Goal: Task Accomplishment & Management: Manage account settings

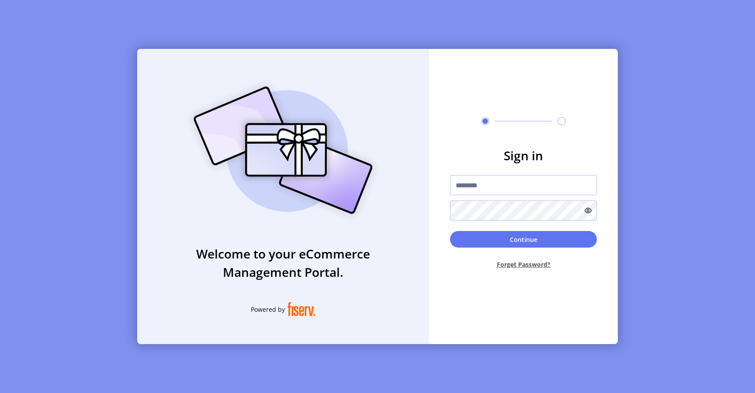
click at [472, 185] on input "text" at bounding box center [523, 185] width 147 height 20
type input "*********"
click at [532, 240] on button "Continue" at bounding box center [523, 239] width 147 height 17
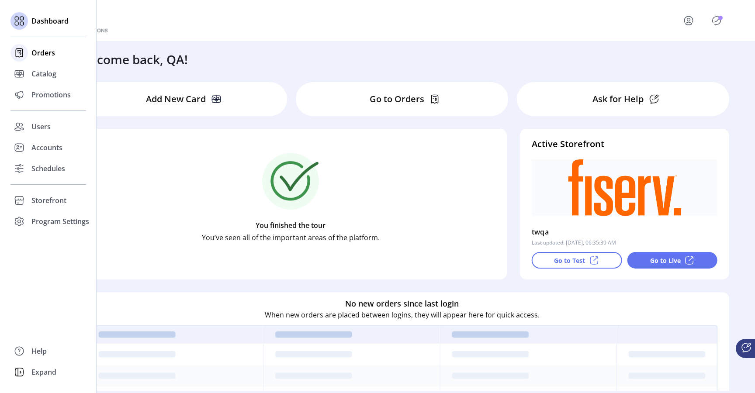
click at [38, 57] on span "Orders" at bounding box center [43, 53] width 24 height 10
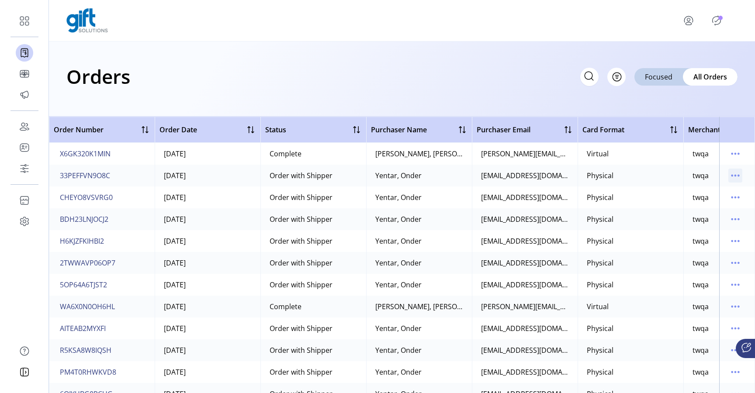
click at [735, 177] on icon "menu" at bounding box center [736, 176] width 14 height 14
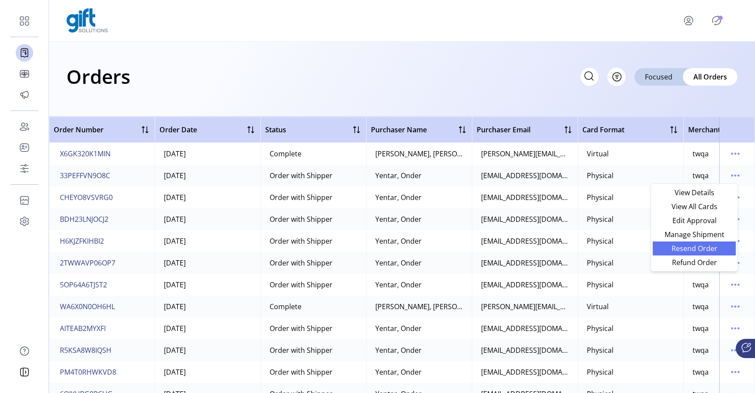
click at [705, 250] on span "Resend Order" at bounding box center [694, 248] width 73 height 7
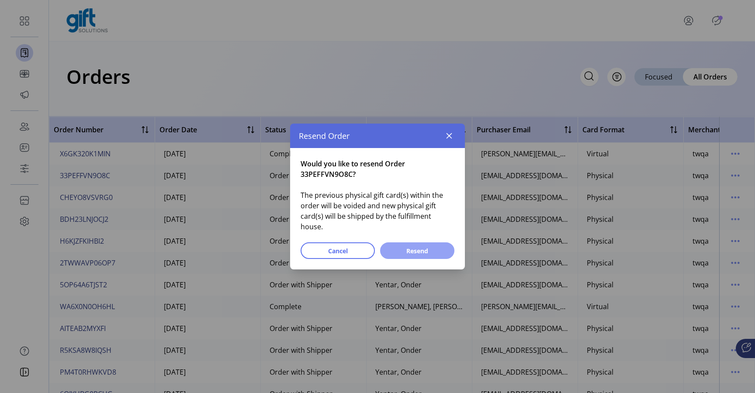
click at [423, 247] on span "Resend" at bounding box center [418, 251] width 52 height 9
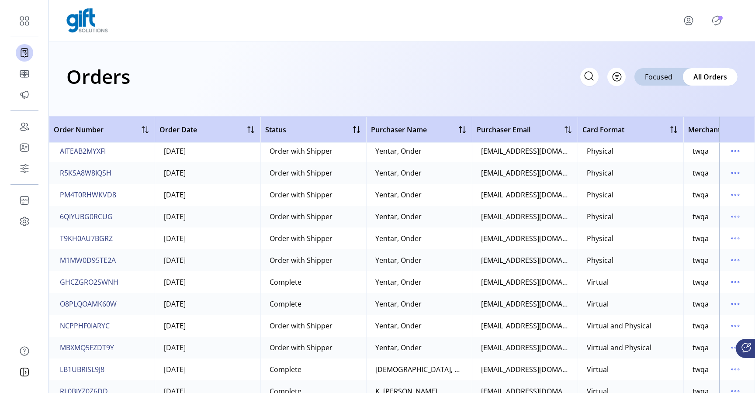
scroll to position [193, 0]
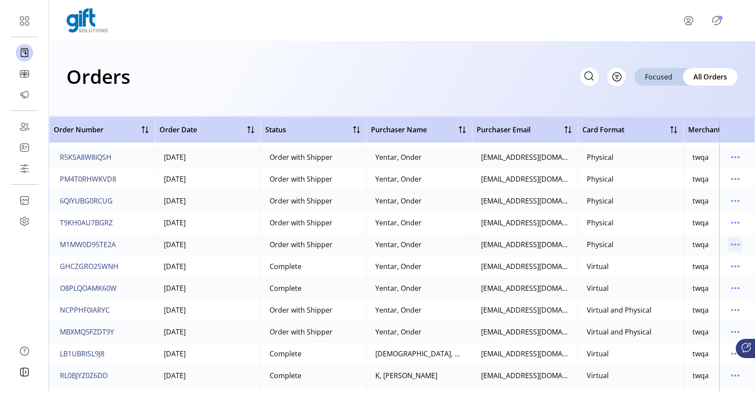
click at [734, 244] on icon "menu" at bounding box center [736, 245] width 14 height 14
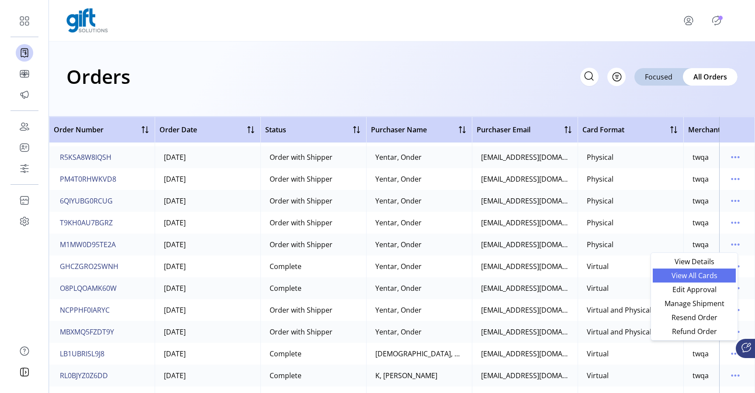
click at [707, 275] on span "View All Cards" at bounding box center [694, 275] width 73 height 7
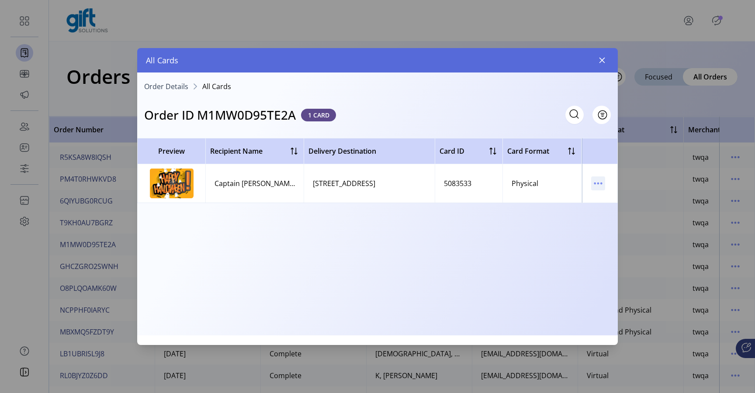
click at [602, 185] on icon "menu" at bounding box center [598, 184] width 14 height 14
click at [621, 218] on span "Resend Card" at bounding box center [635, 214] width 73 height 7
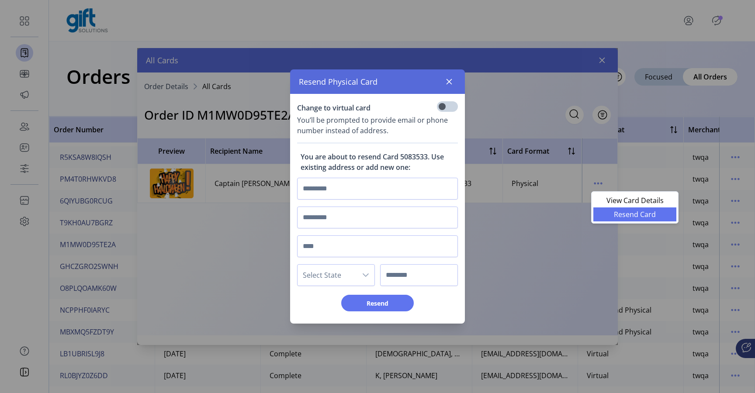
scroll to position [5, 3]
click at [395, 195] on input "text" at bounding box center [377, 189] width 161 height 22
type input "****"
type input "*"
type input "****"
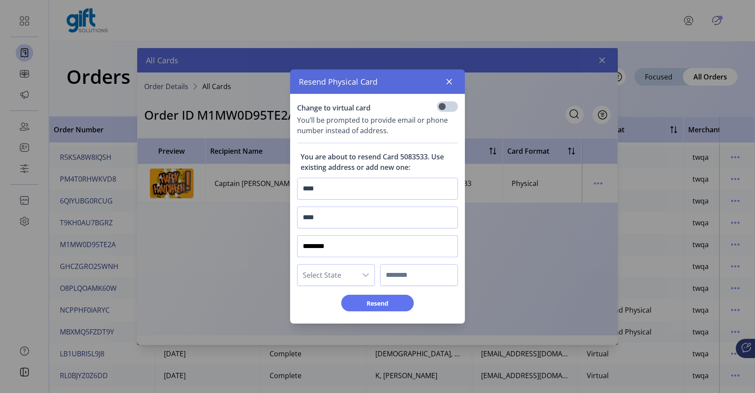
type input "********"
click at [347, 275] on span "Select State" at bounding box center [327, 275] width 59 height 21
click at [320, 191] on li "AL" at bounding box center [340, 188] width 80 height 17
click at [408, 273] on input "text" at bounding box center [419, 275] width 78 height 22
type input "*****"
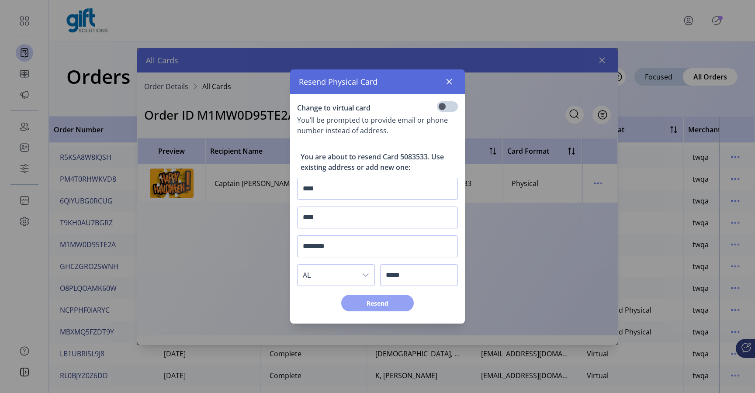
click at [394, 308] on button "Resend" at bounding box center [377, 303] width 73 height 17
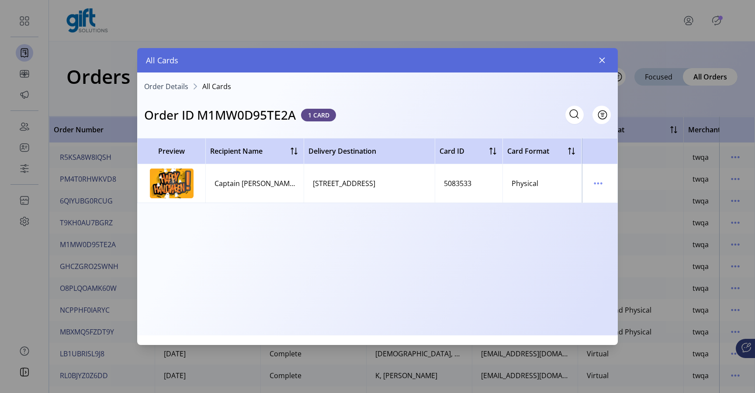
click at [247, 115] on h3 "Order ID M1MW0D95TE2A" at bounding box center [220, 115] width 152 height 18
copy h3 "M1MW0D95TE2A"
click at [603, 63] on icon "button" at bounding box center [602, 60] width 7 height 7
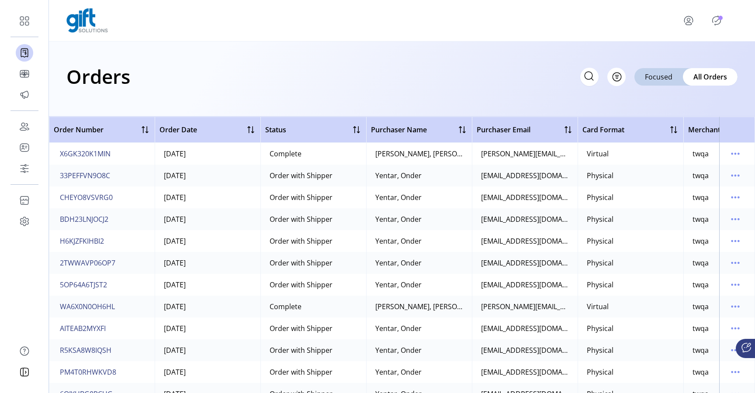
drag, startPoint x: 115, startPoint y: 179, endPoint x: 55, endPoint y: 177, distance: 60.4
click at [55, 177] on td "33PEFFVN9O8C" at bounding box center [102, 176] width 106 height 22
click at [88, 177] on span "33PEFFVN9O8C" at bounding box center [85, 175] width 50 height 10
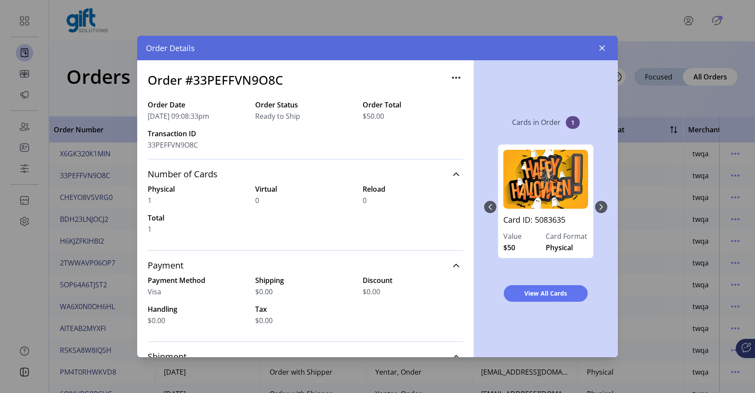
click at [230, 82] on h3 "Order #33PEFFVN9O8C" at bounding box center [216, 80] width 136 height 18
copy h3 "33PEFFVN9O8C"
click at [602, 46] on icon "button" at bounding box center [602, 48] width 7 height 7
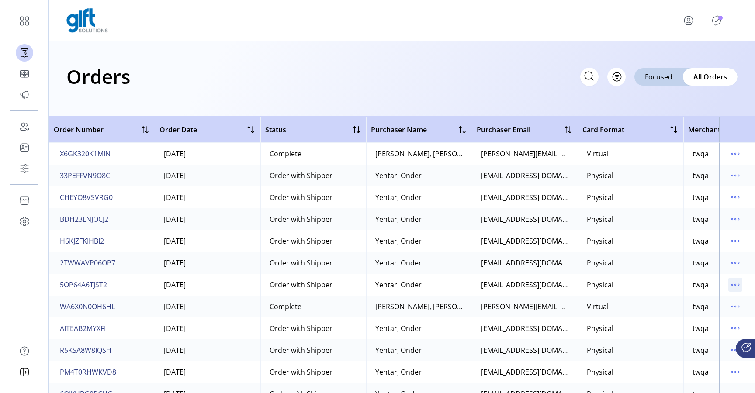
click at [734, 286] on icon "menu" at bounding box center [736, 285] width 14 height 14
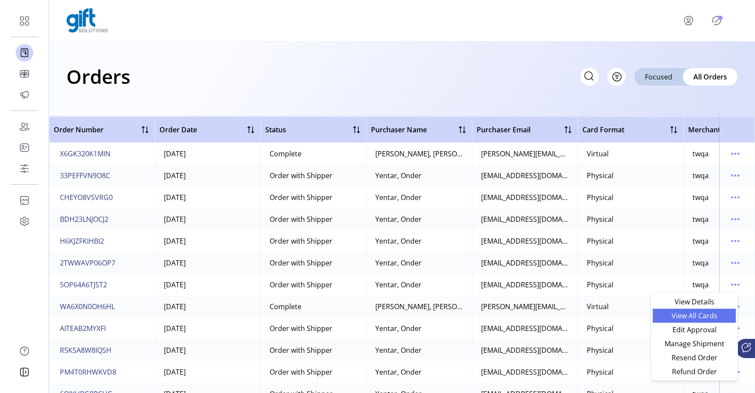
click at [698, 313] on span "View All Cards" at bounding box center [694, 316] width 73 height 7
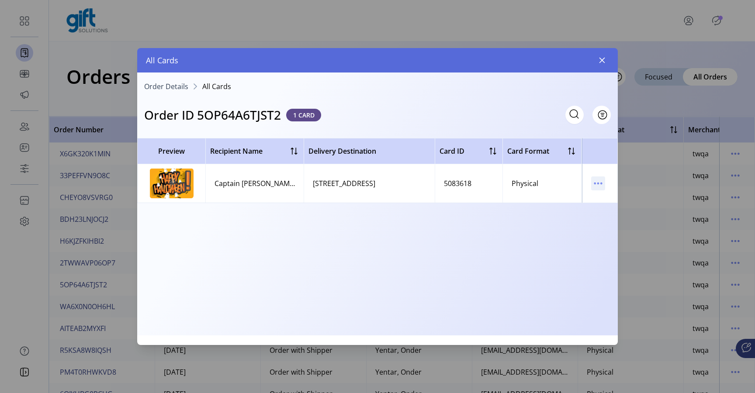
click at [601, 179] on icon "menu" at bounding box center [598, 184] width 14 height 14
click at [616, 216] on span "Resend Card" at bounding box center [635, 214] width 73 height 7
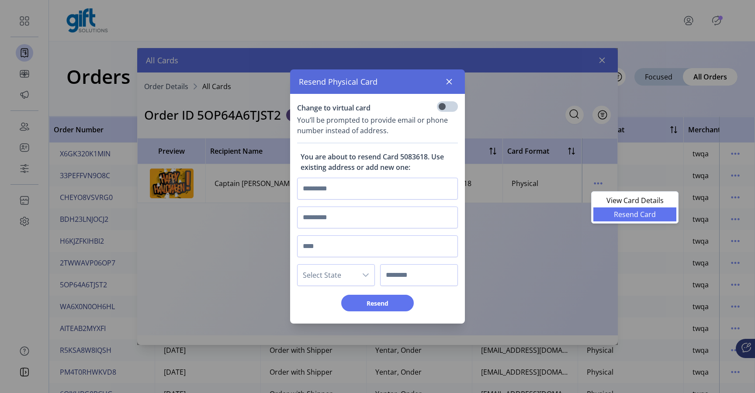
scroll to position [5, 3]
click at [406, 179] on input "text" at bounding box center [377, 189] width 161 height 22
type input "********"
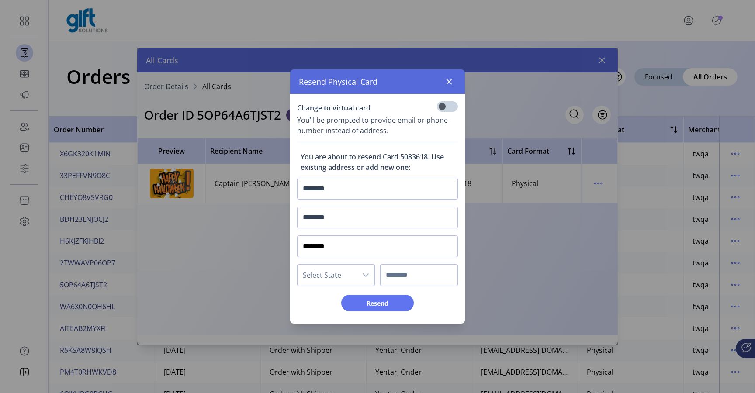
type input "********"
click at [336, 274] on span "Select State" at bounding box center [327, 275] width 59 height 21
click at [322, 189] on li "AL" at bounding box center [340, 188] width 80 height 17
click at [416, 269] on input "text" at bounding box center [419, 275] width 78 height 22
type input "****"
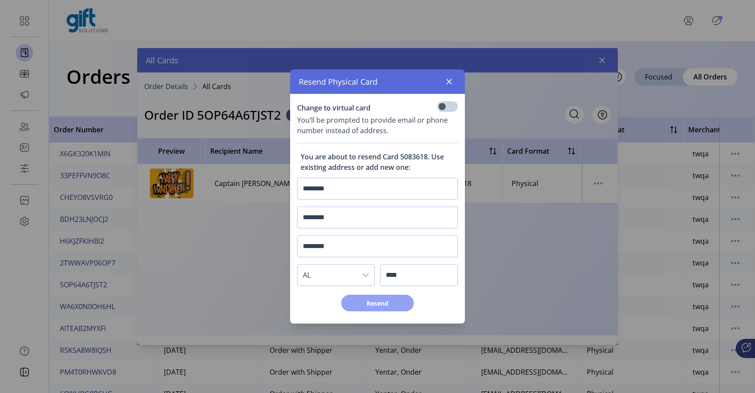
click at [394, 304] on span "Resend" at bounding box center [378, 303] width 50 height 9
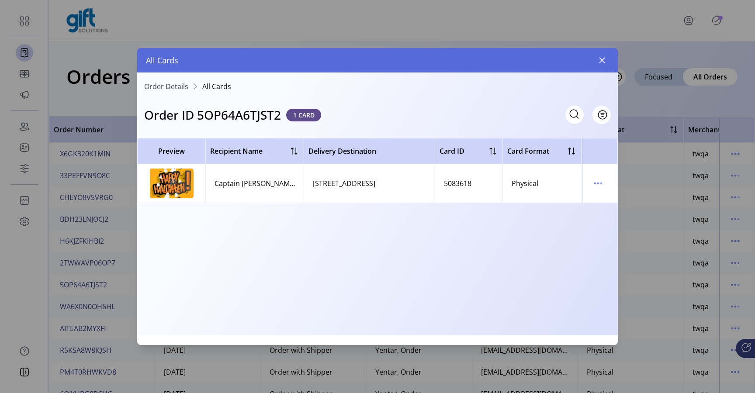
click at [251, 115] on h3 "Order ID 5OP64A6TJST2" at bounding box center [212, 115] width 137 height 18
copy h3 "5OP64A6TJST2"
click at [600, 59] on icon "button" at bounding box center [602, 60] width 7 height 7
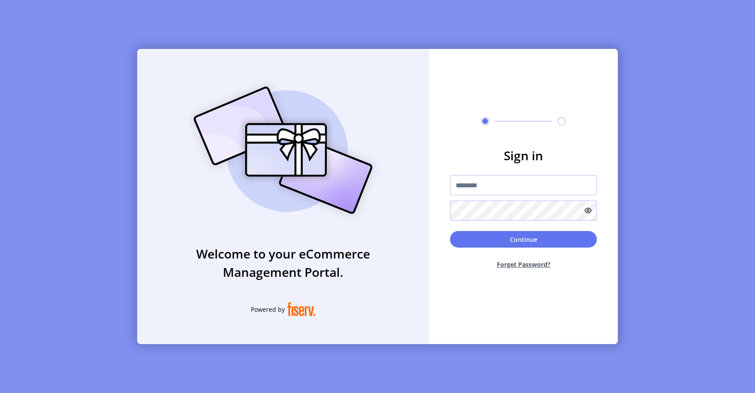
click at [479, 187] on input "text" at bounding box center [523, 185] width 147 height 20
type input "*********"
click at [470, 241] on button "Continue" at bounding box center [523, 239] width 147 height 17
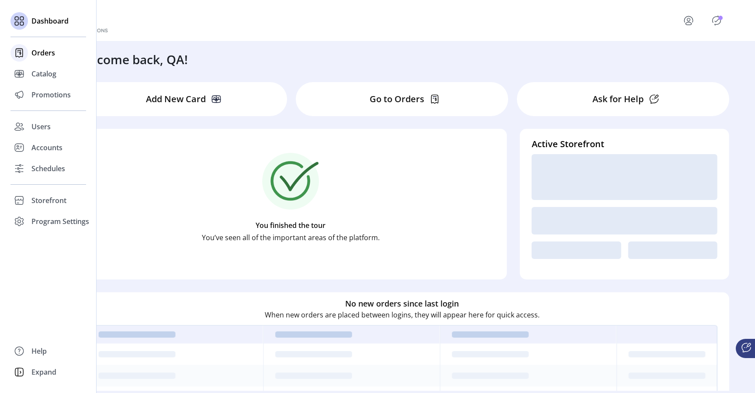
click at [38, 54] on span "Orders" at bounding box center [43, 53] width 24 height 10
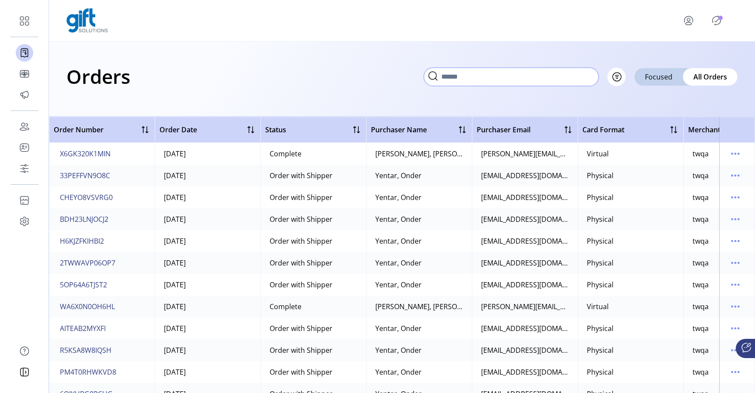
click at [563, 83] on input "text" at bounding box center [511, 77] width 175 height 18
paste input "**********"
type input "**********"
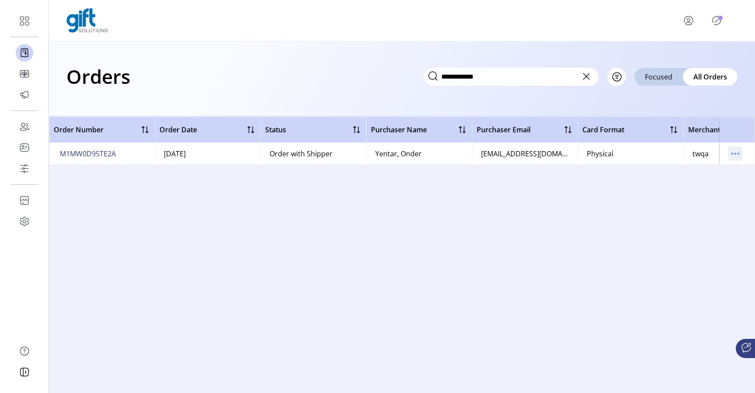
click at [737, 155] on icon "menu" at bounding box center [736, 154] width 14 height 14
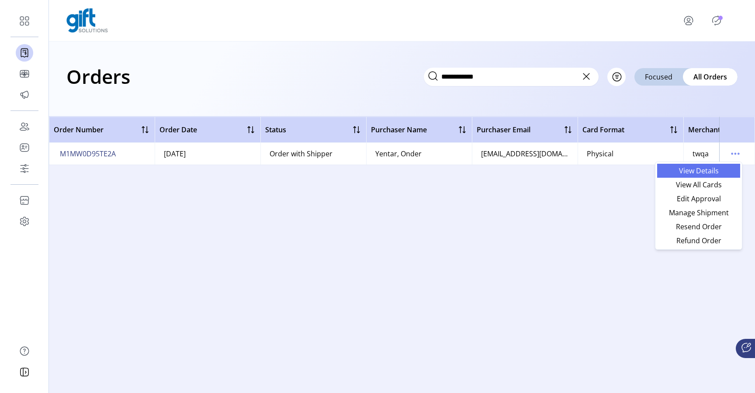
click at [705, 169] on span "View Details" at bounding box center [699, 170] width 73 height 7
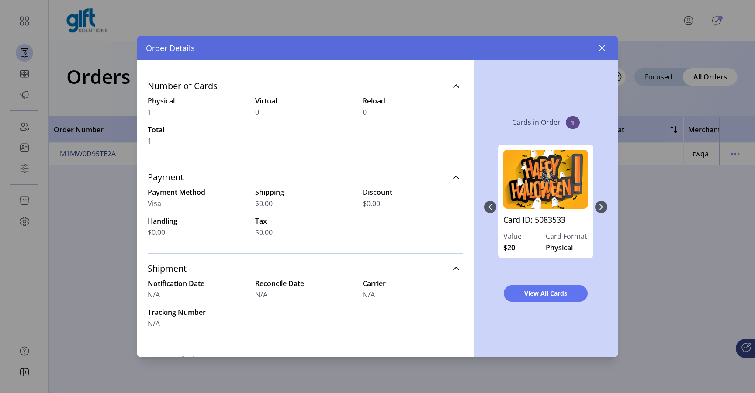
scroll to position [73, 0]
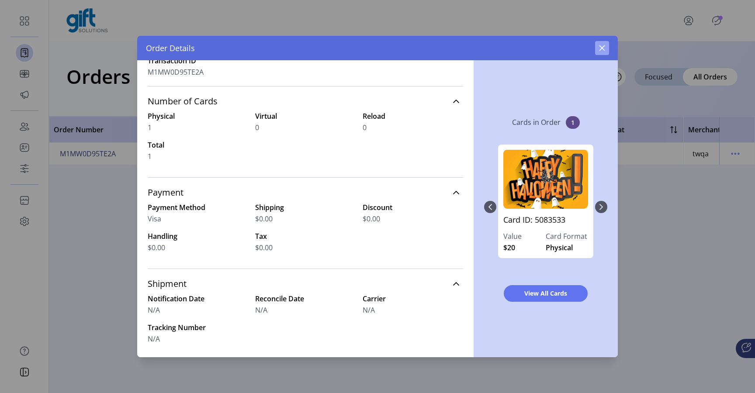
click at [605, 47] on icon "button" at bounding box center [602, 48] width 7 height 7
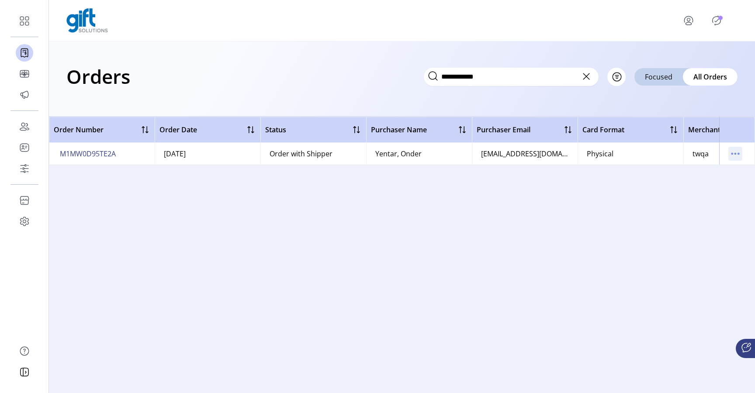
click at [737, 155] on icon "menu" at bounding box center [736, 154] width 14 height 14
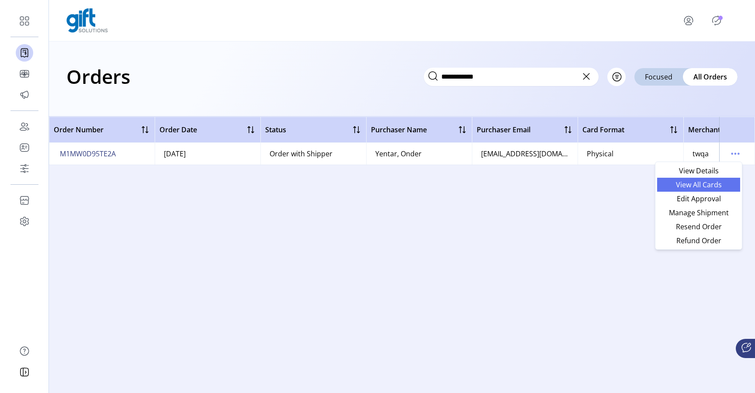
click at [702, 189] on link "View All Cards" at bounding box center [698, 185] width 83 height 14
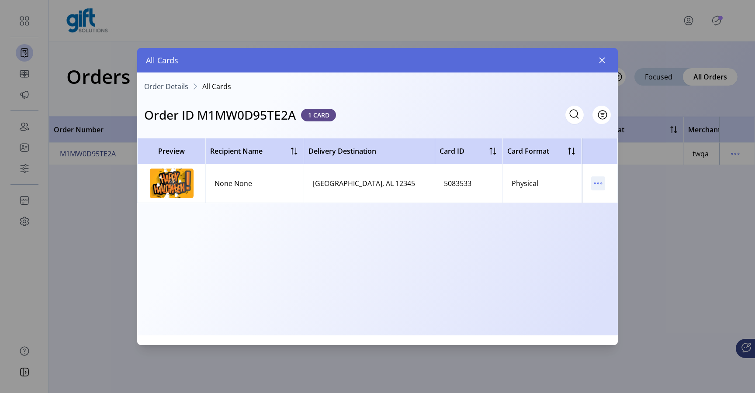
click at [598, 182] on icon "menu" at bounding box center [598, 184] width 14 height 14
click at [607, 198] on span "View Card Details" at bounding box center [635, 200] width 73 height 7
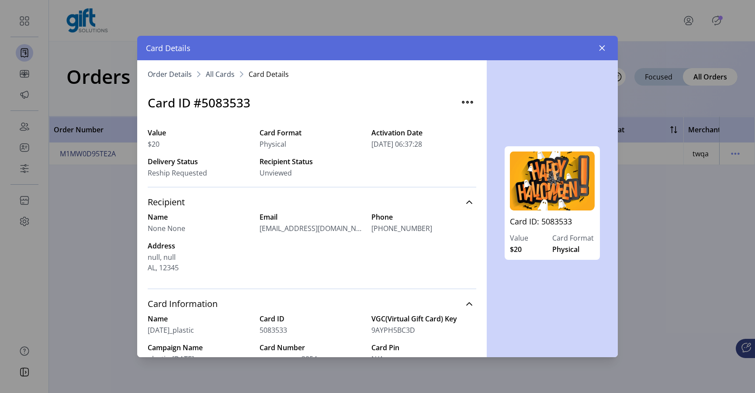
click at [230, 101] on h3 "Card ID #5083533" at bounding box center [199, 103] width 103 height 18
copy h3 "5083533"
click at [603, 50] on icon "button" at bounding box center [602, 48] width 7 height 7
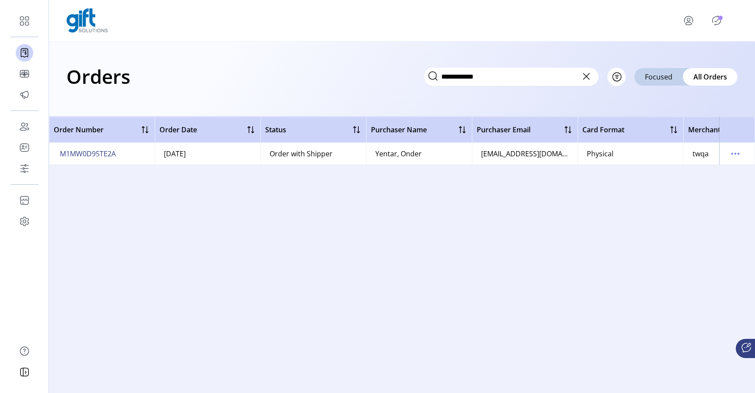
click at [588, 81] on icon at bounding box center [587, 77] width 14 height 14
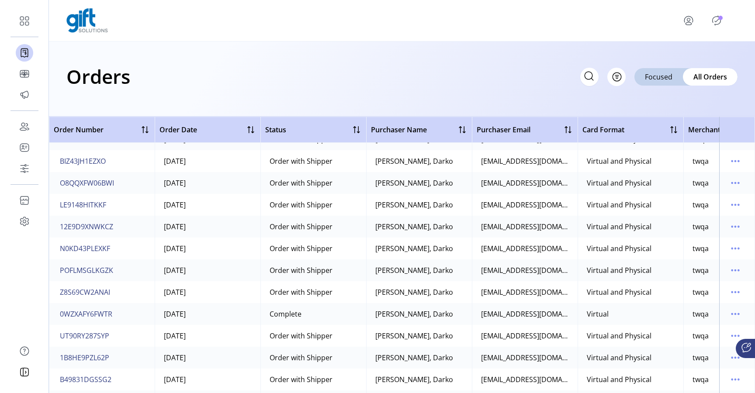
scroll to position [9440, 0]
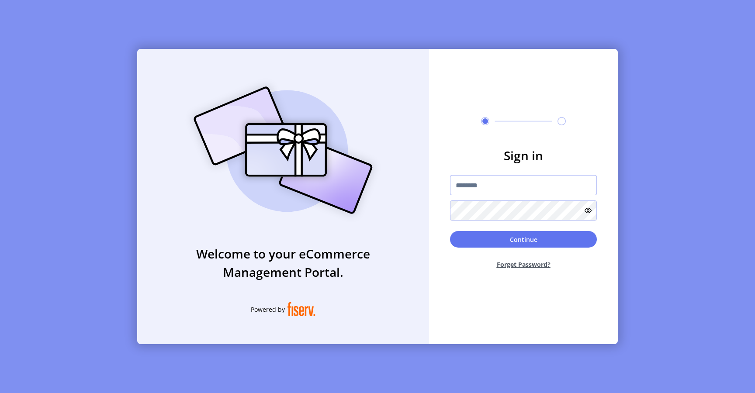
click at [473, 177] on input "text" at bounding box center [523, 185] width 147 height 20
type input "*********"
click at [471, 234] on button "Continue" at bounding box center [523, 239] width 147 height 17
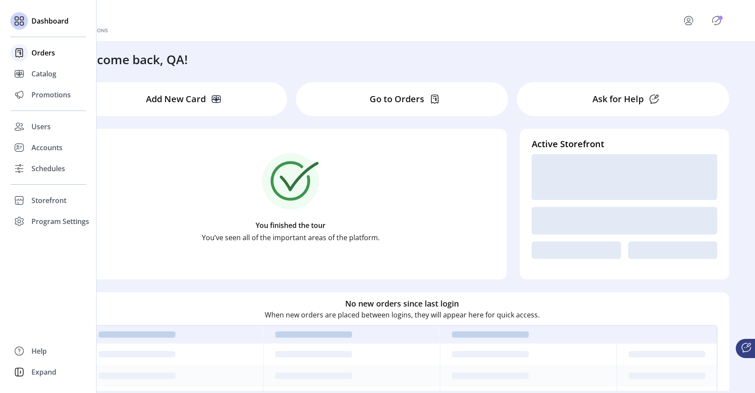
click at [41, 55] on span "Orders" at bounding box center [43, 53] width 24 height 10
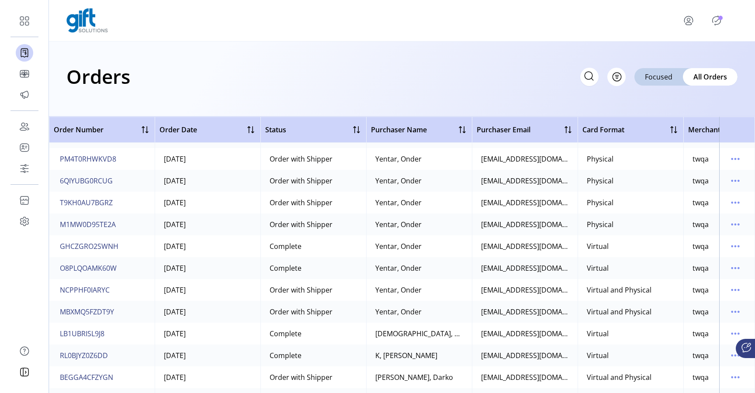
scroll to position [214, 0]
drag, startPoint x: 112, startPoint y: 292, endPoint x: 78, endPoint y: 293, distance: 34.6
click at [78, 293] on td "NCPPHF0IARYC" at bounding box center [102, 290] width 106 height 22
click at [102, 293] on span "NCPPHF0IARYC" at bounding box center [85, 290] width 50 height 10
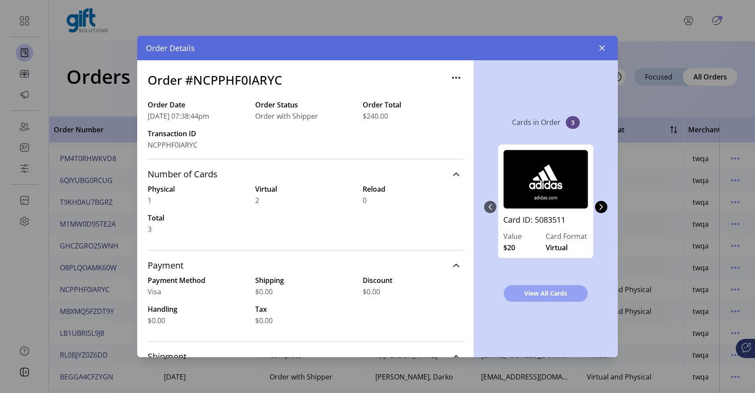
click at [555, 289] on span "View All Cards" at bounding box center [545, 293] width 61 height 9
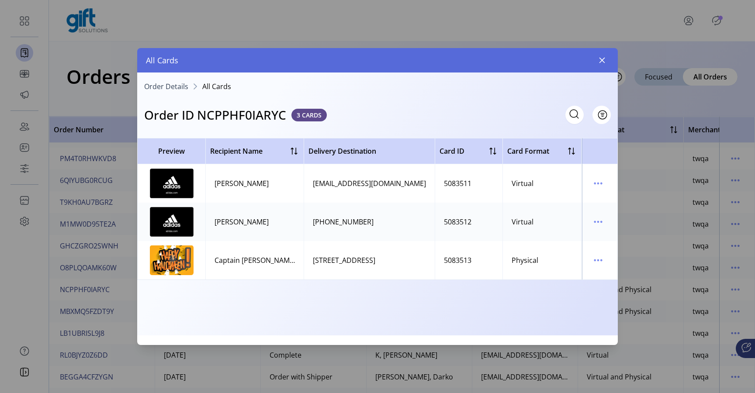
click at [459, 183] on div "5083511" at bounding box center [458, 183] width 28 height 10
copy div "5083511"
click at [458, 221] on div "5083512" at bounding box center [458, 222] width 28 height 10
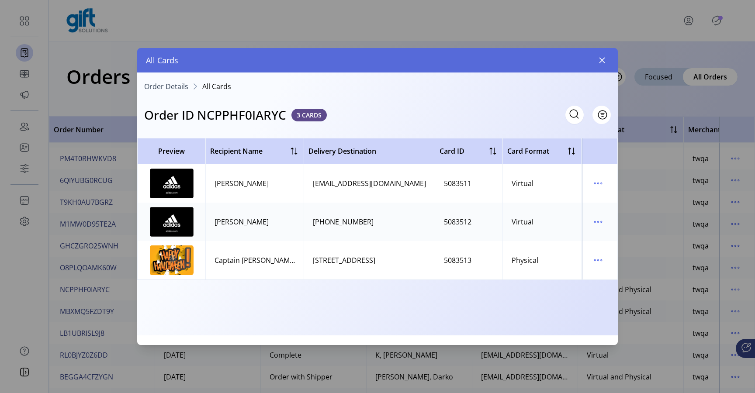
copy div "5083512"
click at [458, 264] on div "5083513" at bounding box center [458, 260] width 28 height 10
copy div "5083513"
click at [238, 115] on h3 "Order ID NCPPHF0IARYC" at bounding box center [215, 115] width 142 height 18
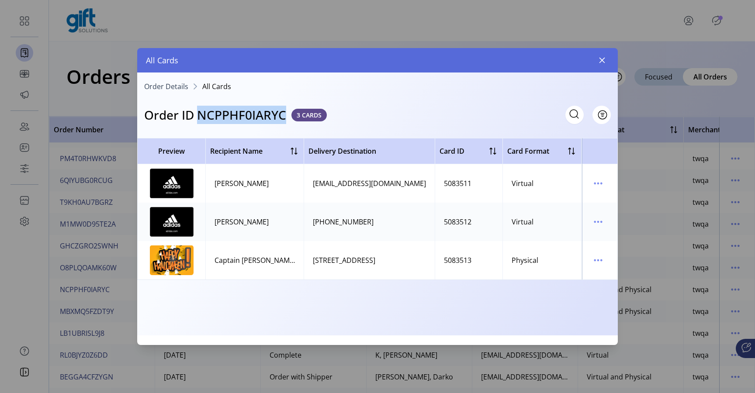
click at [238, 115] on h3 "Order ID NCPPHF0IARYC" at bounding box center [215, 115] width 142 height 18
copy h3 "NCPPHF0IARYC"
click at [601, 61] on icon "button" at bounding box center [603, 61] width 6 height 6
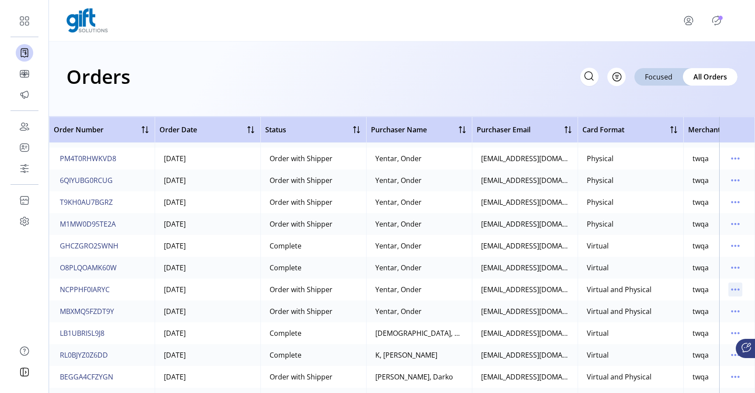
click at [733, 292] on icon "menu" at bounding box center [736, 290] width 14 height 14
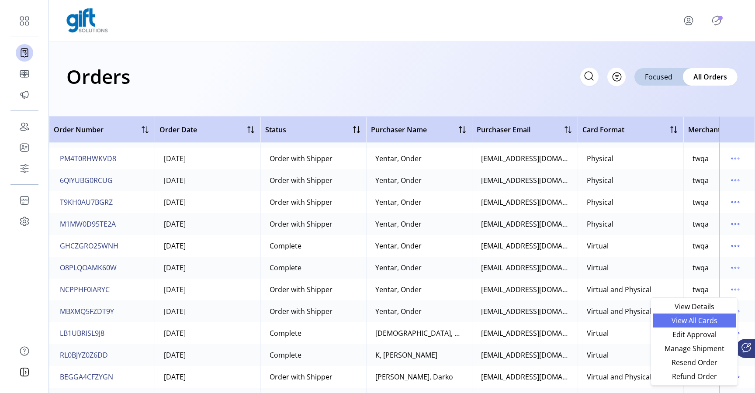
click at [691, 323] on span "View All Cards" at bounding box center [694, 320] width 73 height 7
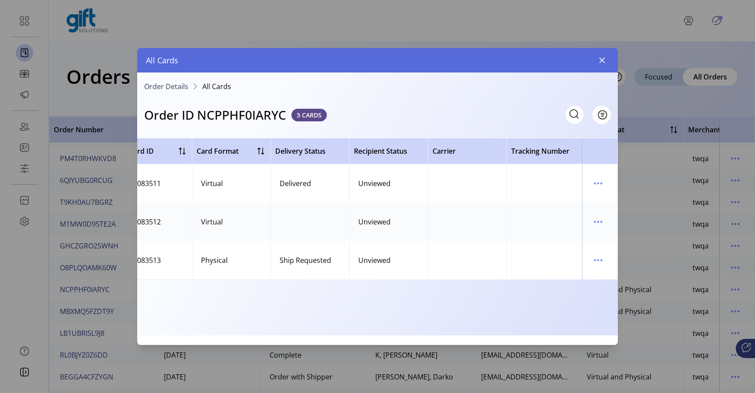
scroll to position [0, 314]
